Goal: Task Accomplishment & Management: Use online tool/utility

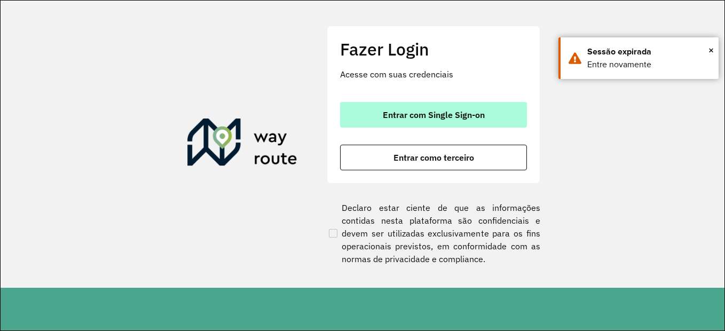
click at [458, 106] on button "Entrar com Single Sign-on" at bounding box center [433, 115] width 187 height 26
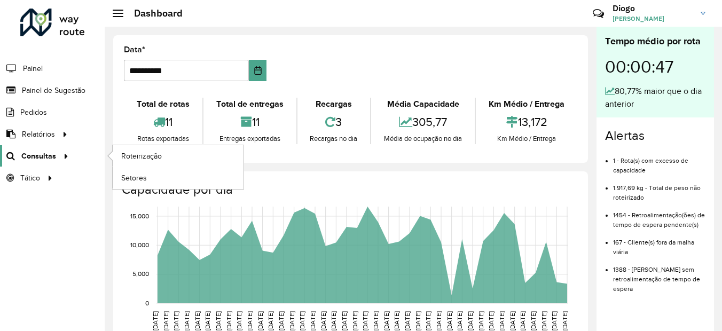
click at [48, 151] on span "Consultas" at bounding box center [38, 156] width 35 height 11
click at [149, 158] on span "Roteirização" at bounding box center [142, 156] width 43 height 11
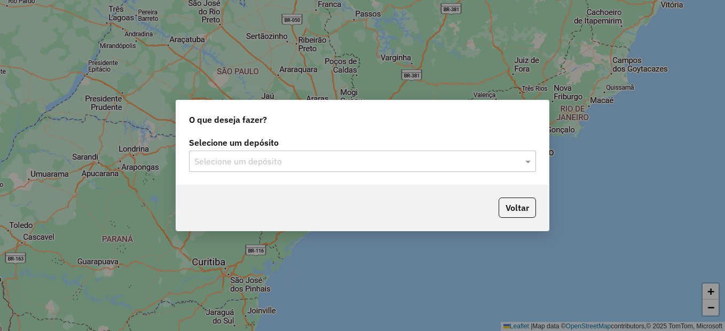
click at [270, 159] on input "text" at bounding box center [351, 161] width 315 height 13
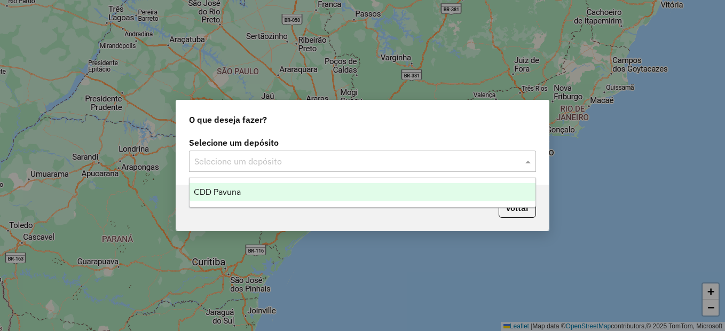
click at [267, 193] on div "CDD Pavuna" at bounding box center [363, 192] width 346 height 18
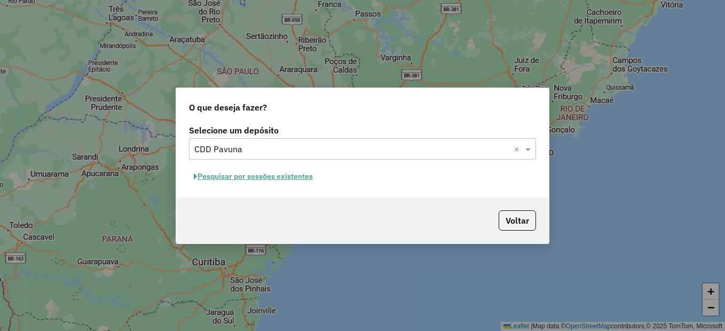
click at [226, 178] on button "Pesquisar por sessões existentes" at bounding box center [253, 176] width 129 height 17
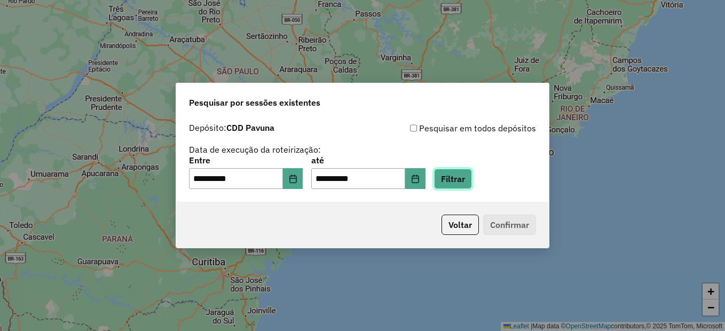
click at [466, 179] on button "Filtrar" at bounding box center [453, 179] width 38 height 20
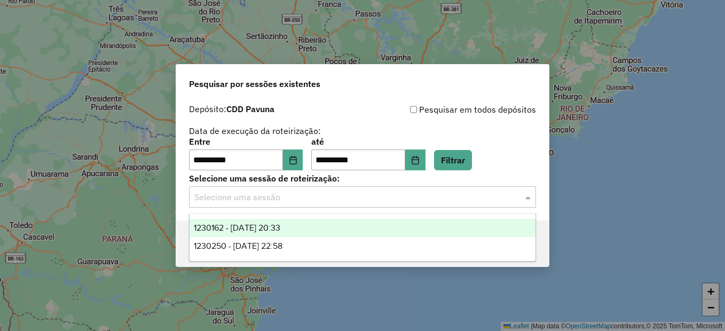
click at [259, 200] on input "text" at bounding box center [351, 197] width 315 height 13
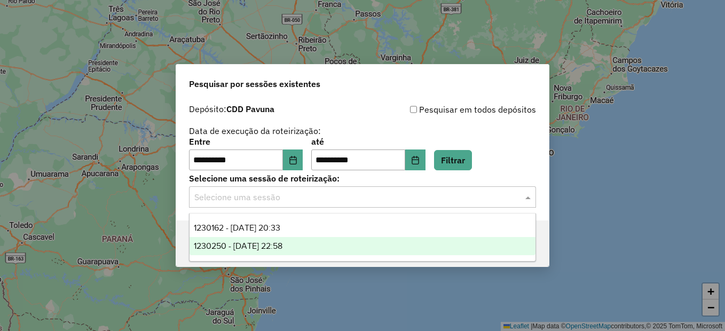
click at [272, 249] on span "1230250 - 15/08/2025 22:58" at bounding box center [238, 245] width 89 height 9
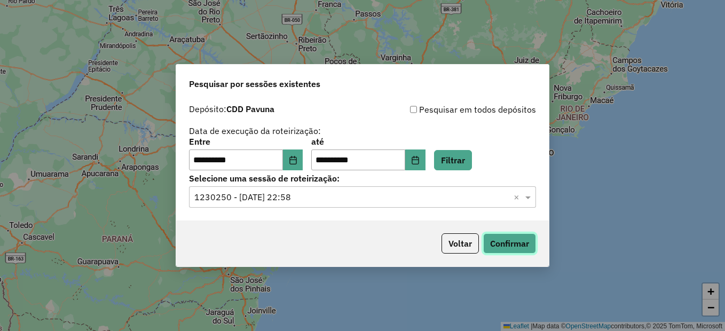
click at [522, 246] on button "Confirmar" at bounding box center [509, 243] width 53 height 20
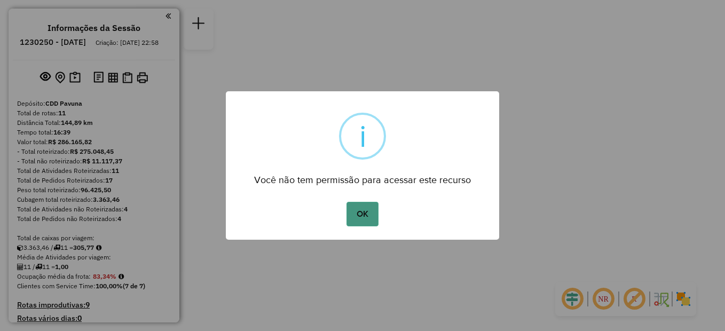
click at [369, 218] on button "OK" at bounding box center [363, 214] width 32 height 25
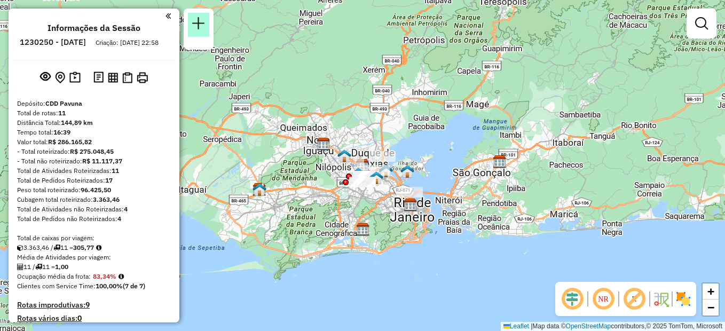
click at [201, 17] on em at bounding box center [198, 23] width 13 height 13
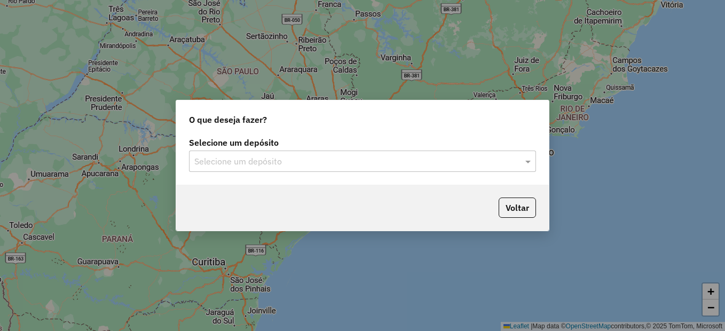
click at [330, 169] on div "Selecione um depósito" at bounding box center [362, 161] width 347 height 21
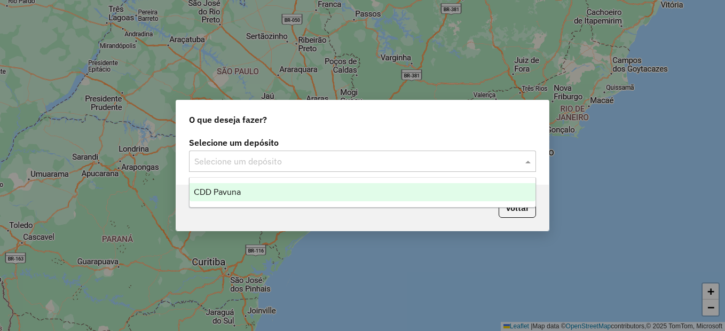
click at [337, 158] on input "text" at bounding box center [351, 161] width 315 height 13
click at [320, 185] on div "CDD Pavuna" at bounding box center [363, 192] width 346 height 18
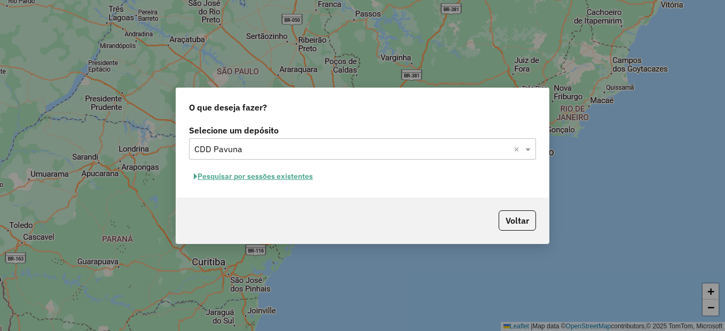
click at [519, 209] on div "Voltar" at bounding box center [362, 221] width 373 height 46
click at [514, 217] on button "Voltar" at bounding box center [517, 220] width 37 height 20
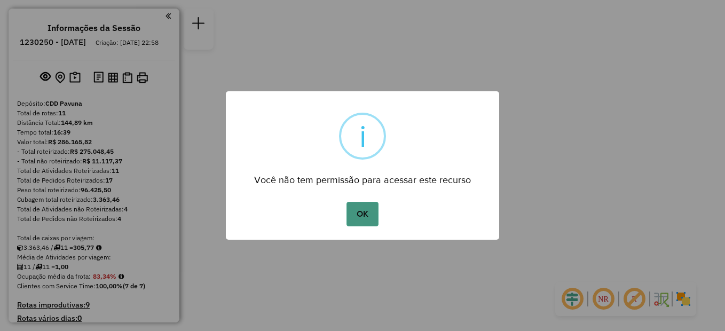
click at [365, 213] on button "OK" at bounding box center [363, 214] width 32 height 25
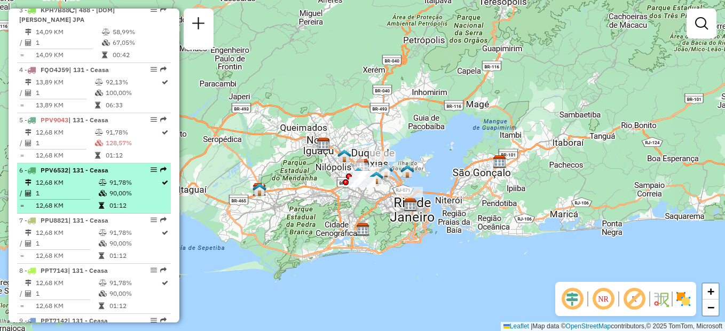
scroll to position [908, 0]
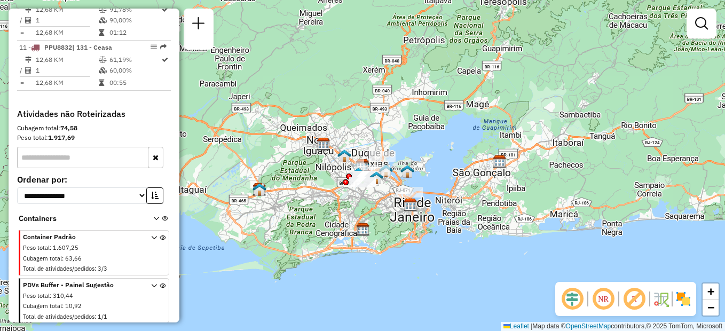
click at [95, 167] on input "text" at bounding box center [82, 157] width 131 height 21
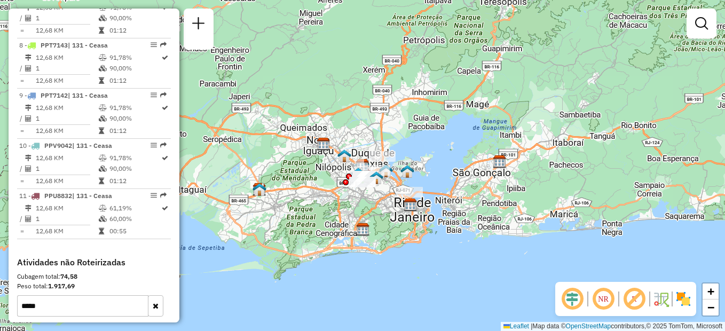
scroll to position [920, 0]
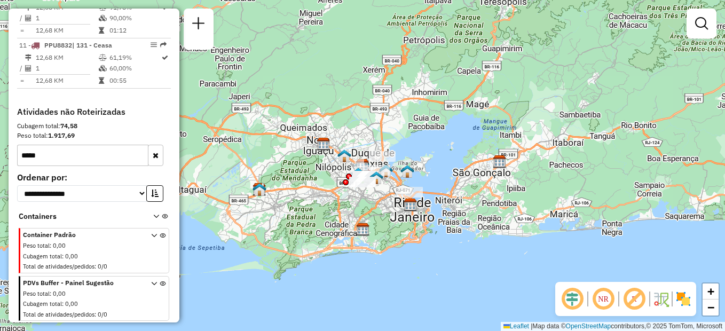
type input "*****"
click at [111, 201] on select "**********" at bounding box center [82, 193] width 130 height 17
click at [151, 147] on button "button" at bounding box center [155, 155] width 15 height 21
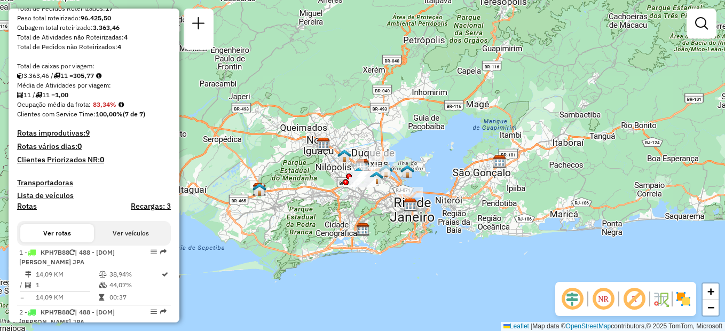
scroll to position [12, 0]
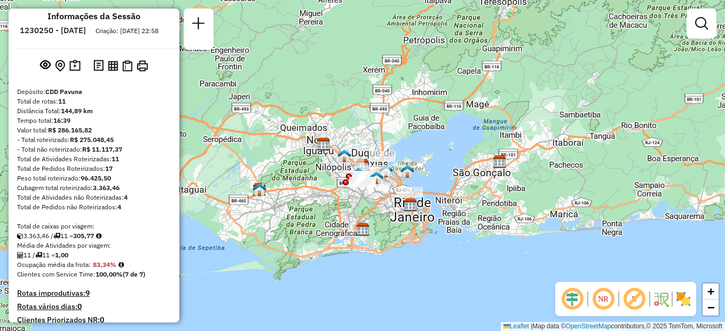
click at [439, 193] on div "Janela de atendimento Grade de atendimento Capacidade Transportadoras Veículos …" at bounding box center [362, 165] width 725 height 331
